Goal: Navigation & Orientation: Find specific page/section

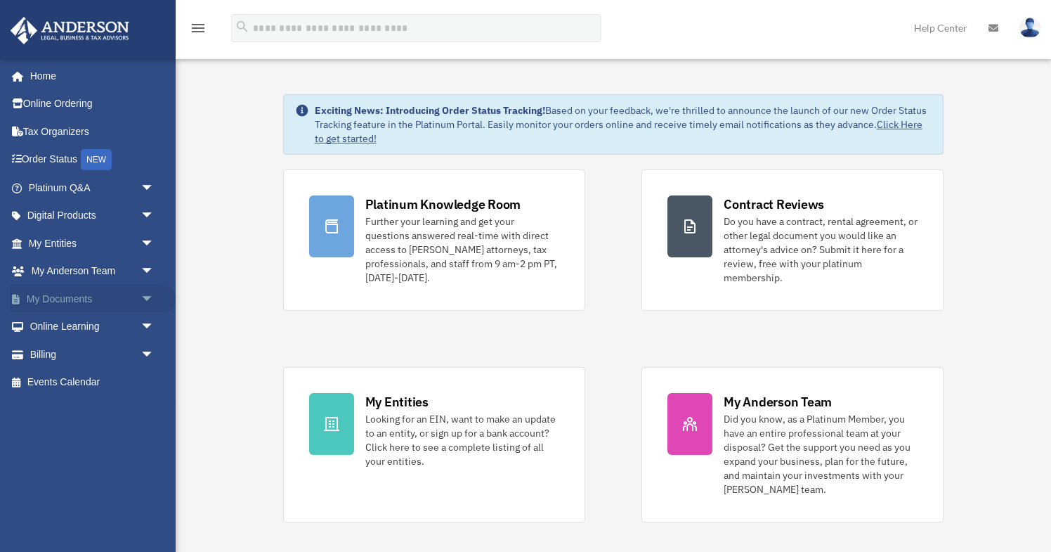
click at [70, 299] on link "My Documents arrow_drop_down" at bounding box center [93, 299] width 166 height 28
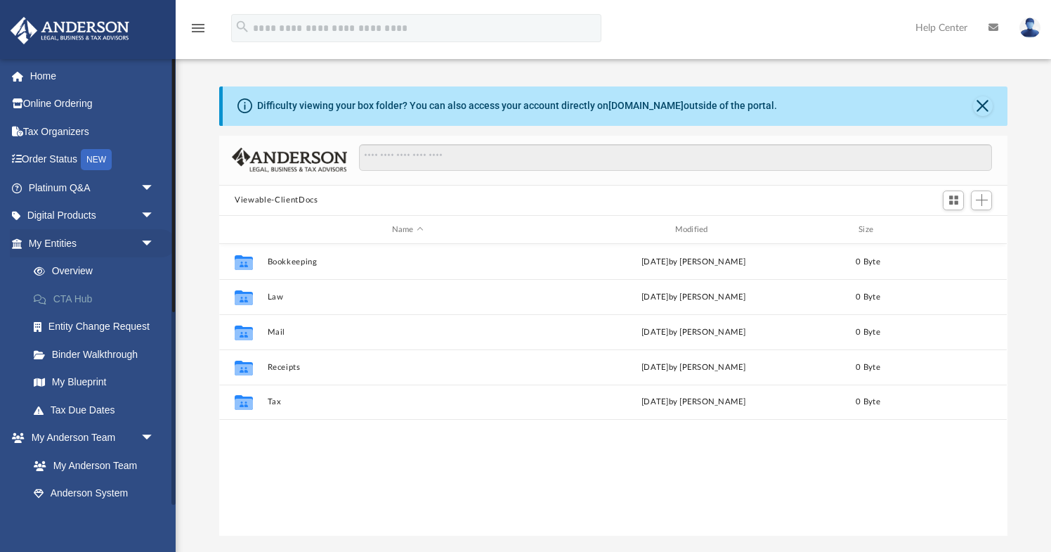
scroll to position [320, 788]
click at [148, 242] on span "arrow_drop_down" at bounding box center [155, 243] width 28 height 29
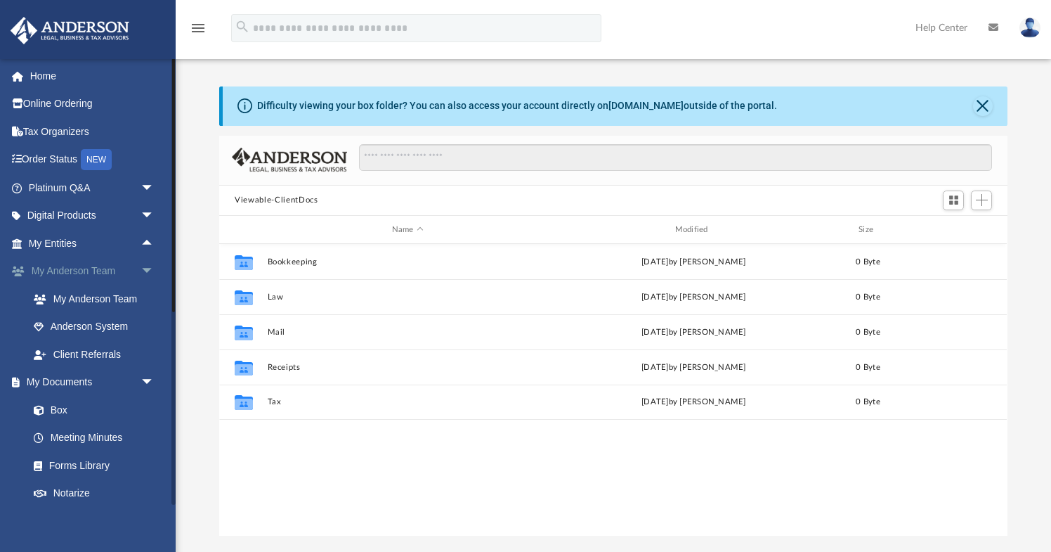
click at [116, 271] on link "My Anderson Team arrow_drop_down" at bounding box center [93, 271] width 166 height 28
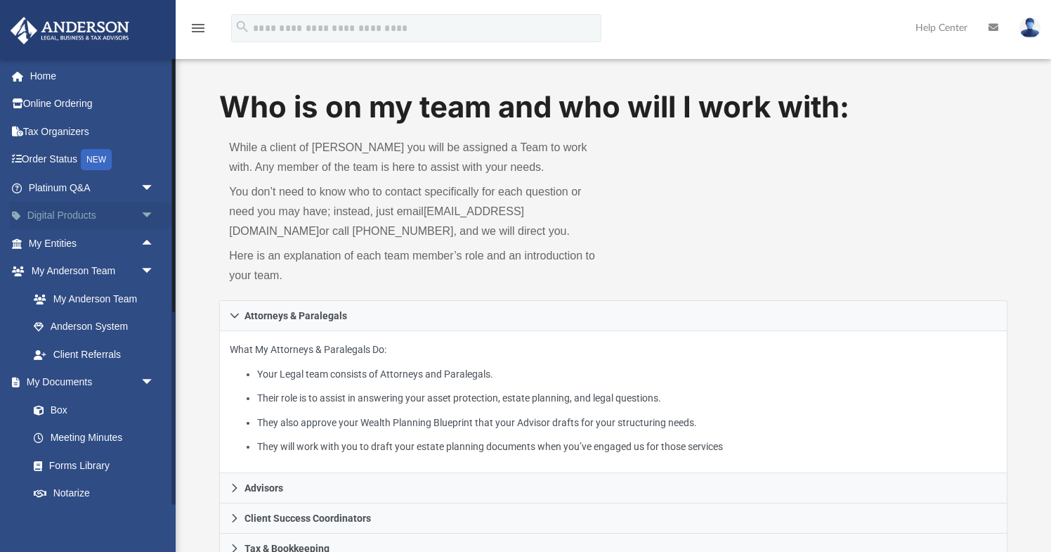
click at [87, 212] on link "Digital Products arrow_drop_down" at bounding box center [93, 216] width 166 height 28
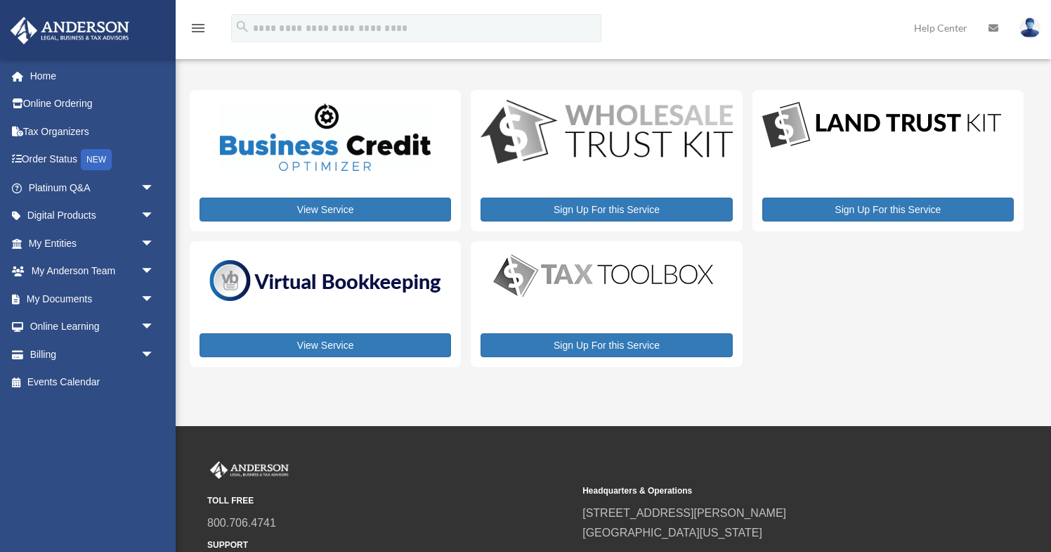
click at [87, 212] on link "Digital Products arrow_drop_down" at bounding box center [89, 216] width 159 height 28
click at [61, 239] on link "My Entities arrow_drop_down" at bounding box center [93, 243] width 166 height 28
click at [61, 240] on link "My Entities arrow_drop_down" at bounding box center [93, 243] width 166 height 28
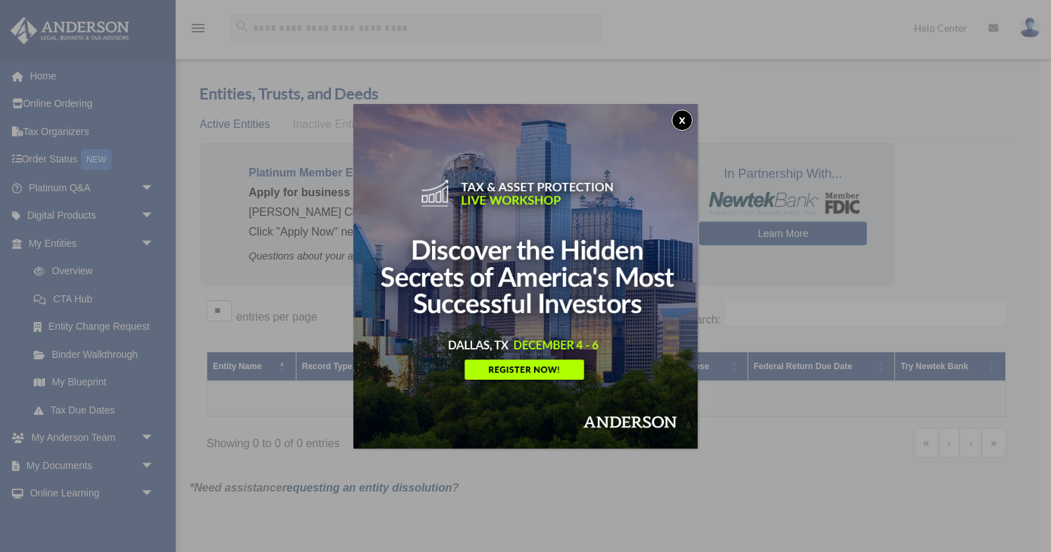
click at [681, 121] on button "x" at bounding box center [682, 120] width 21 height 21
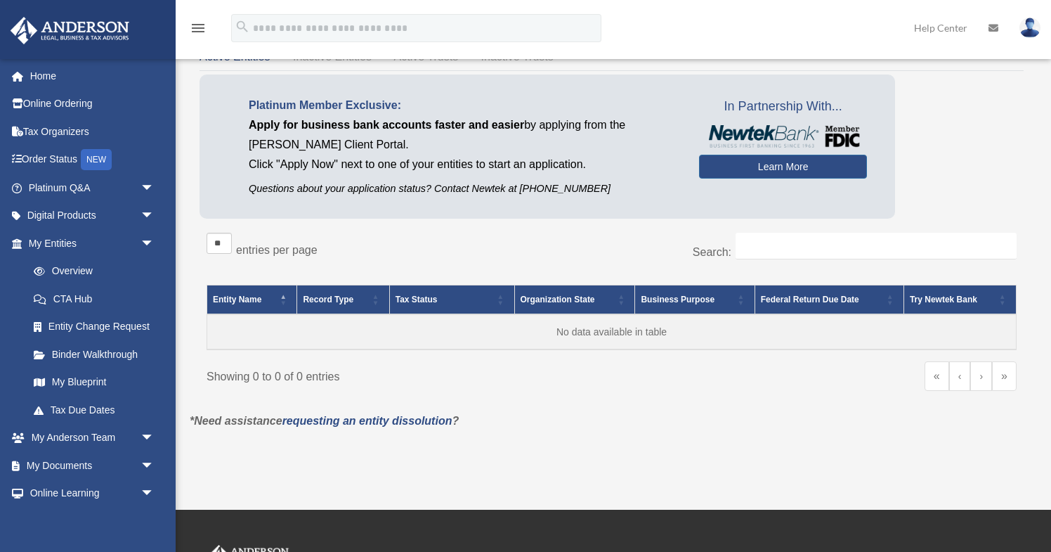
scroll to position [71, 0]
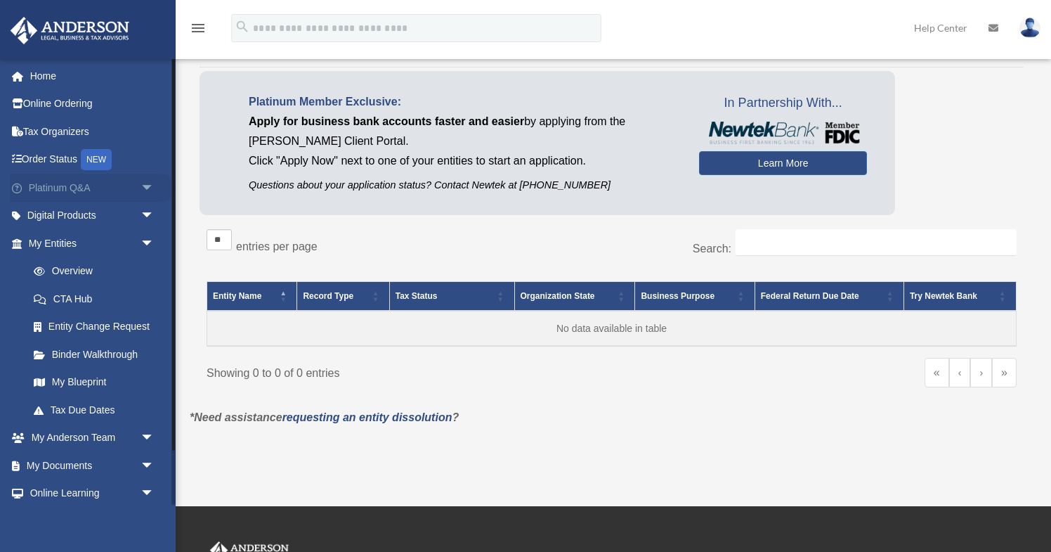
click at [44, 186] on link "Platinum Q&A arrow_drop_down" at bounding box center [93, 188] width 166 height 28
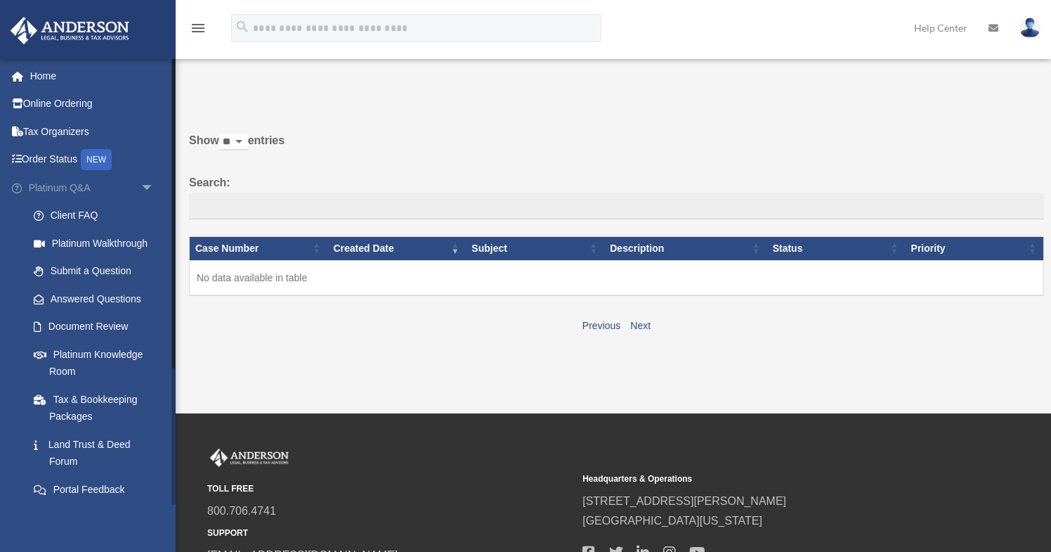
click at [145, 184] on span "arrow_drop_down" at bounding box center [155, 188] width 28 height 29
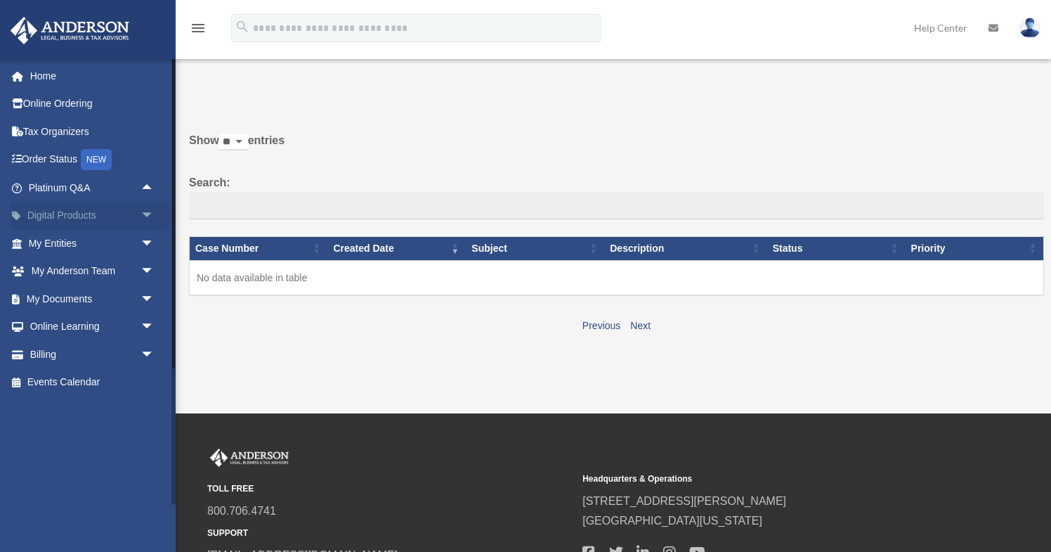
click at [96, 214] on link "Digital Products arrow_drop_down" at bounding box center [93, 216] width 166 height 28
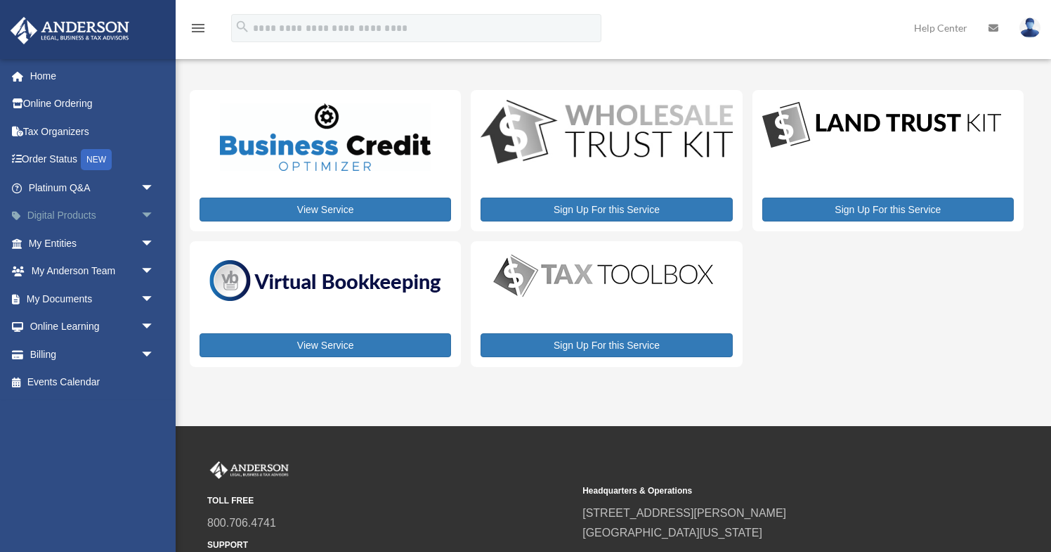
click at [147, 212] on span "arrow_drop_down" at bounding box center [155, 216] width 28 height 29
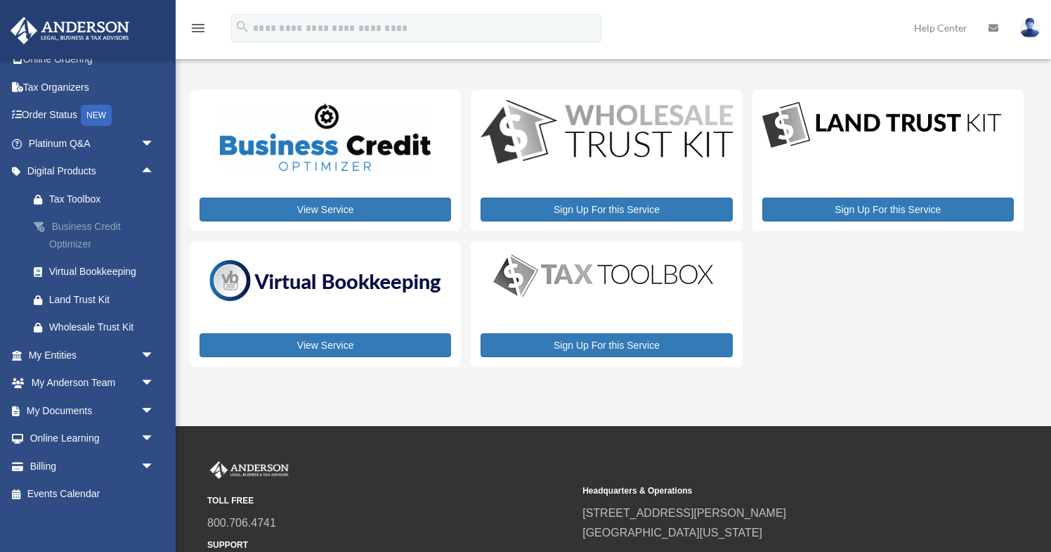
scroll to position [50, 0]
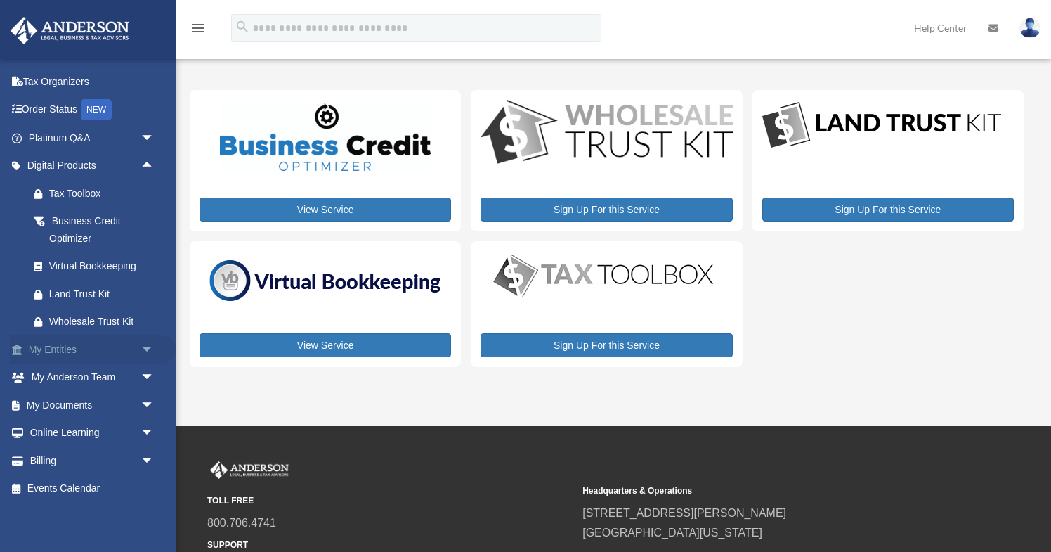
click at [146, 346] on span "arrow_drop_down" at bounding box center [155, 349] width 28 height 29
click at [134, 429] on link "Entity Change Request" at bounding box center [98, 433] width 156 height 28
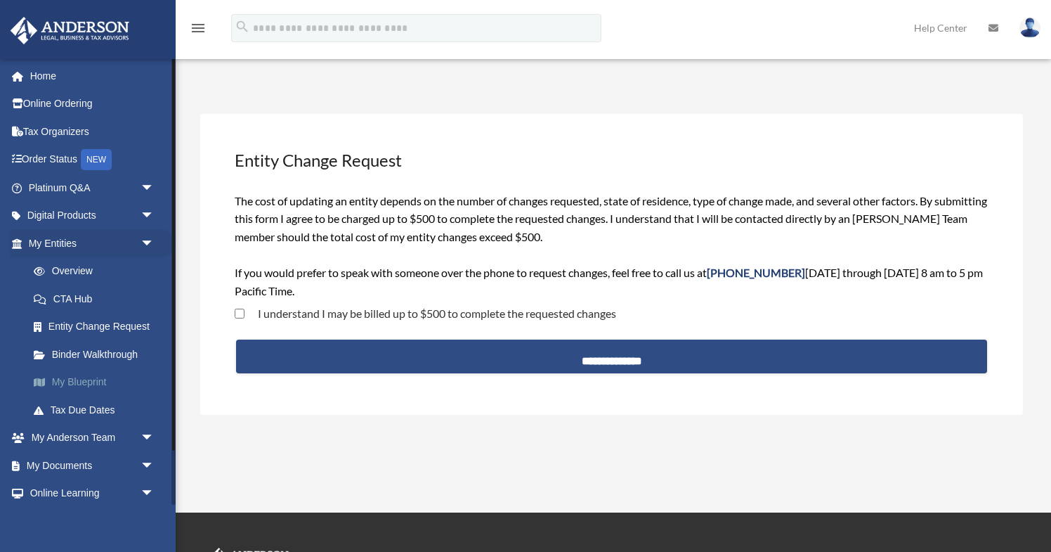
click at [108, 377] on link "My Blueprint" at bounding box center [98, 382] width 156 height 28
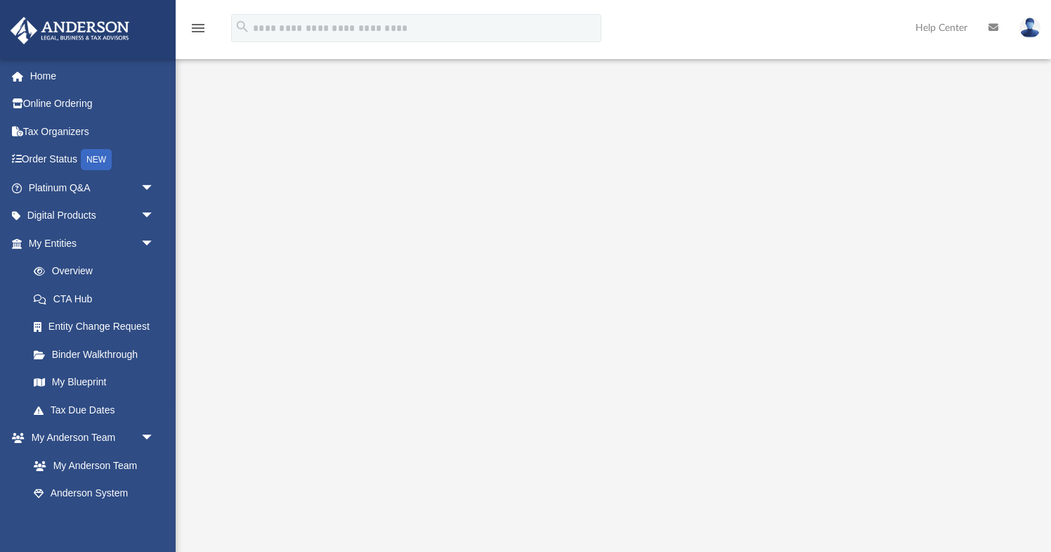
click at [198, 381] on div at bounding box center [614, 367] width 876 height 562
click at [145, 243] on span "arrow_drop_down" at bounding box center [155, 243] width 28 height 29
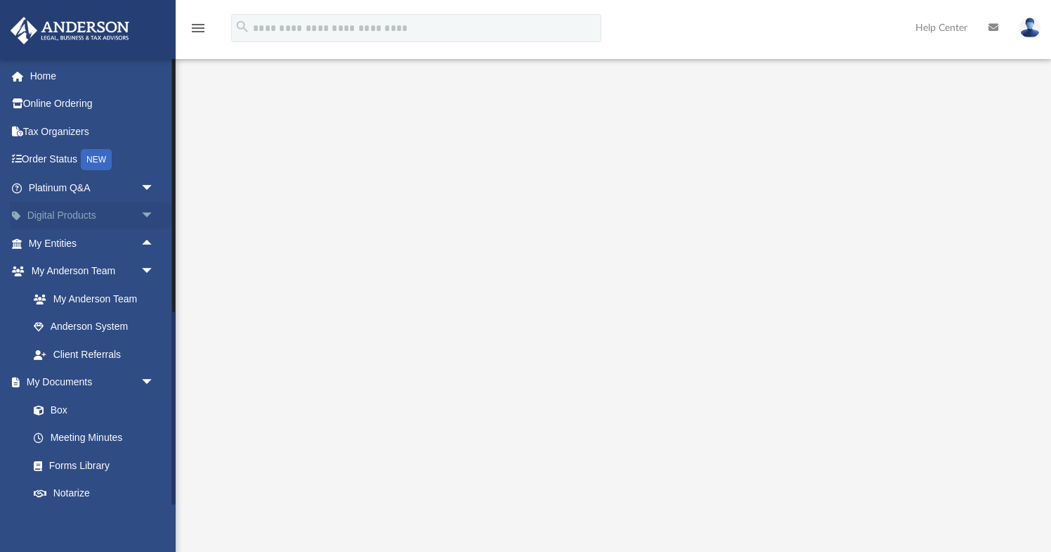
click at [150, 216] on span "arrow_drop_down" at bounding box center [155, 216] width 28 height 29
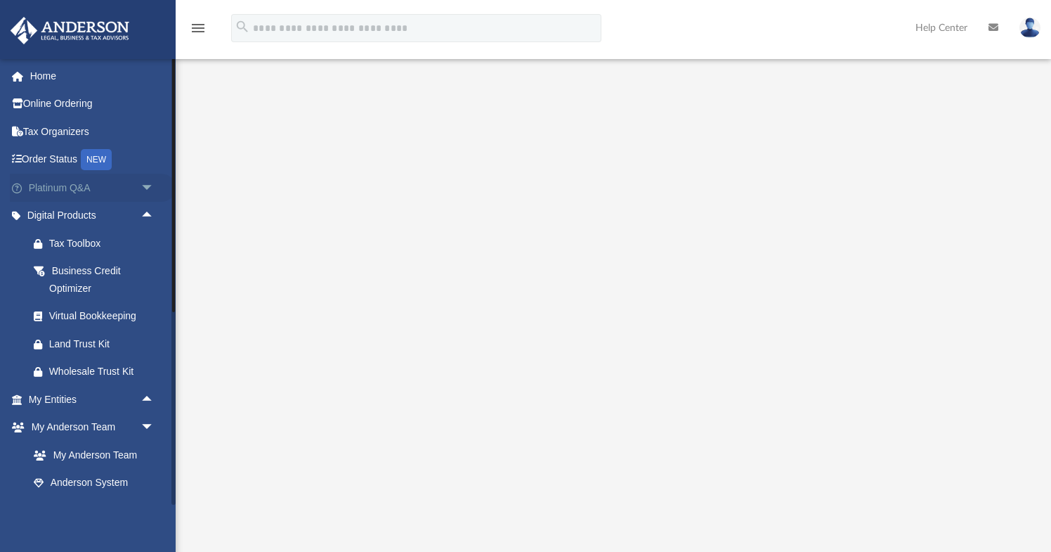
click at [151, 189] on span "arrow_drop_down" at bounding box center [155, 188] width 28 height 29
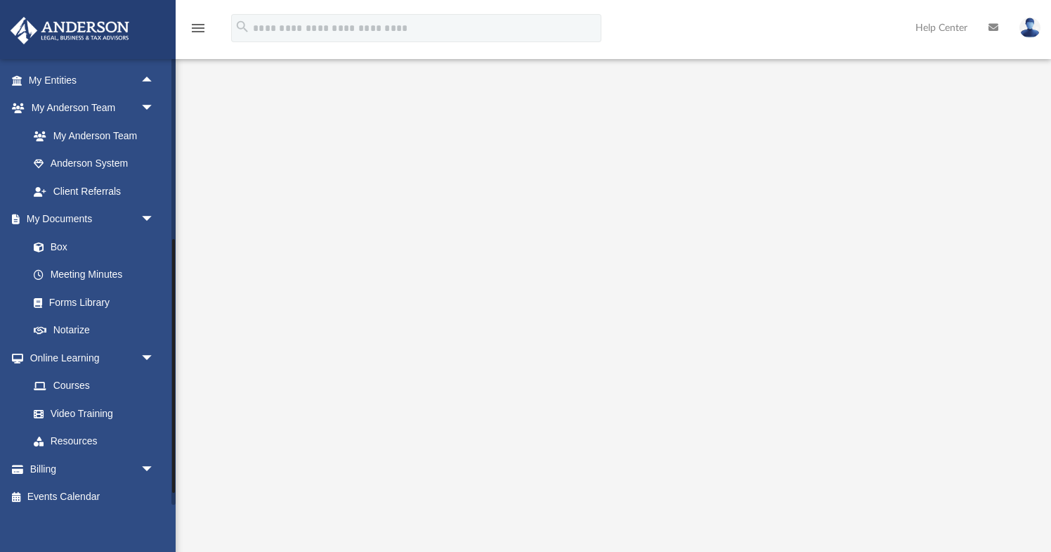
scroll to position [629, 0]
